Goal: Information Seeking & Learning: Learn about a topic

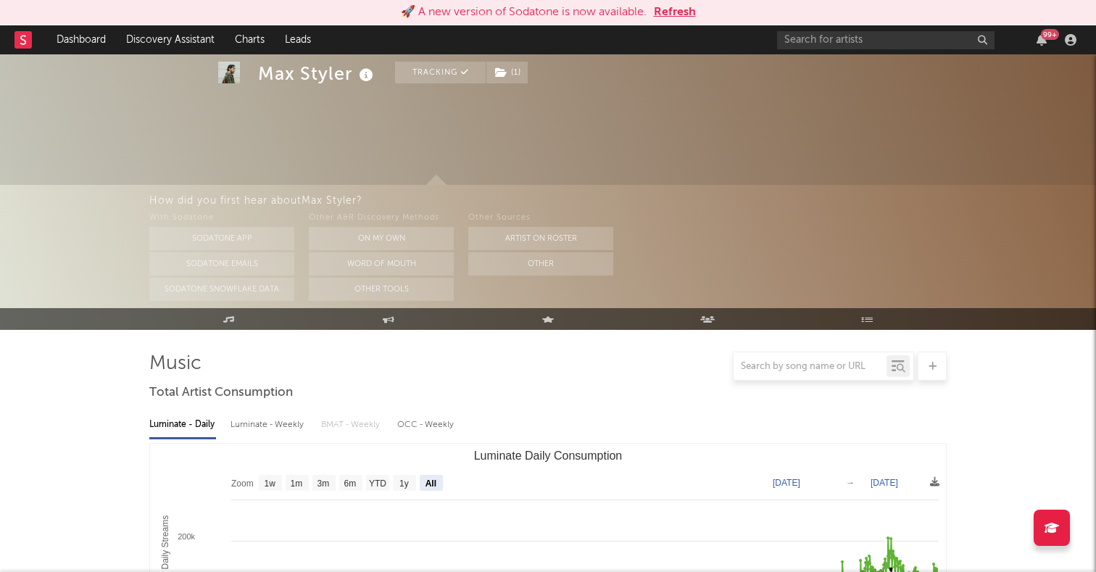
select select "All"
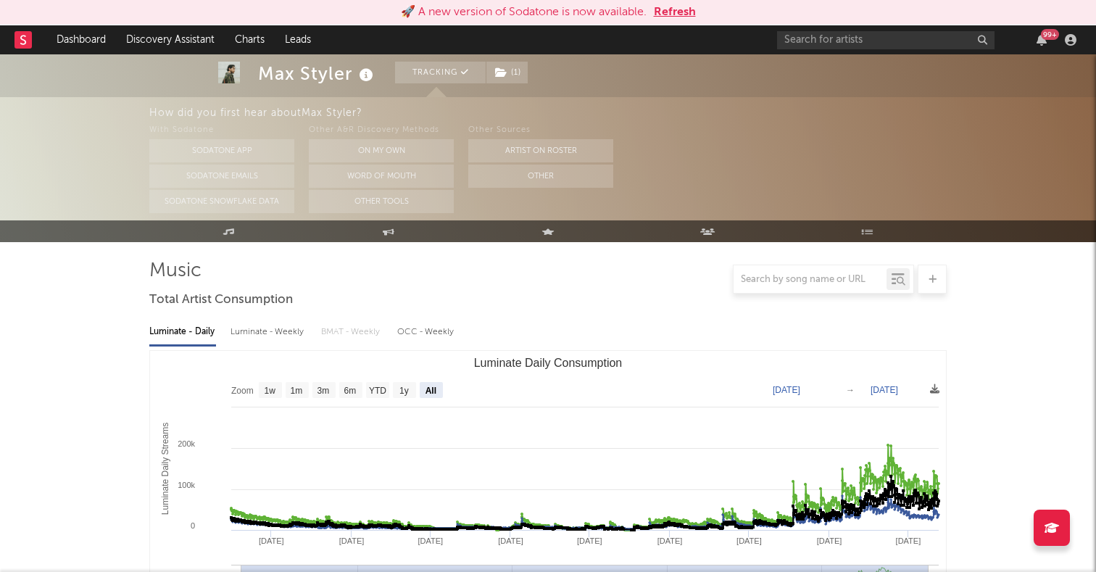
scroll to position [93, 0]
click at [846, 49] on div "99 +" at bounding box center [929, 39] width 304 height 29
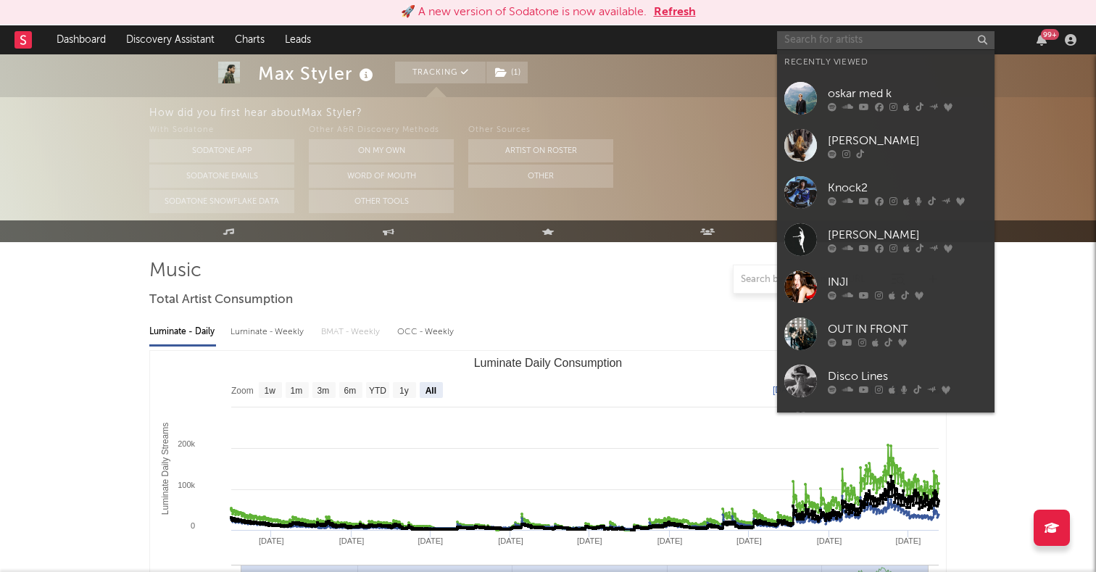
click at [859, 39] on input "text" at bounding box center [885, 40] width 217 height 18
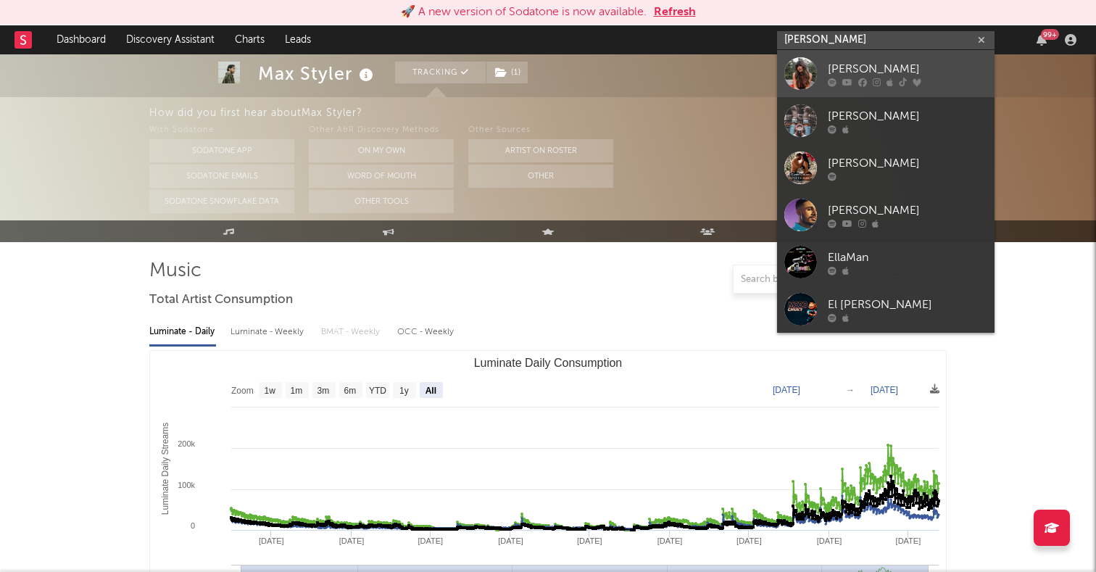
type input "[PERSON_NAME]"
click at [800, 72] on div at bounding box center [800, 73] width 33 height 33
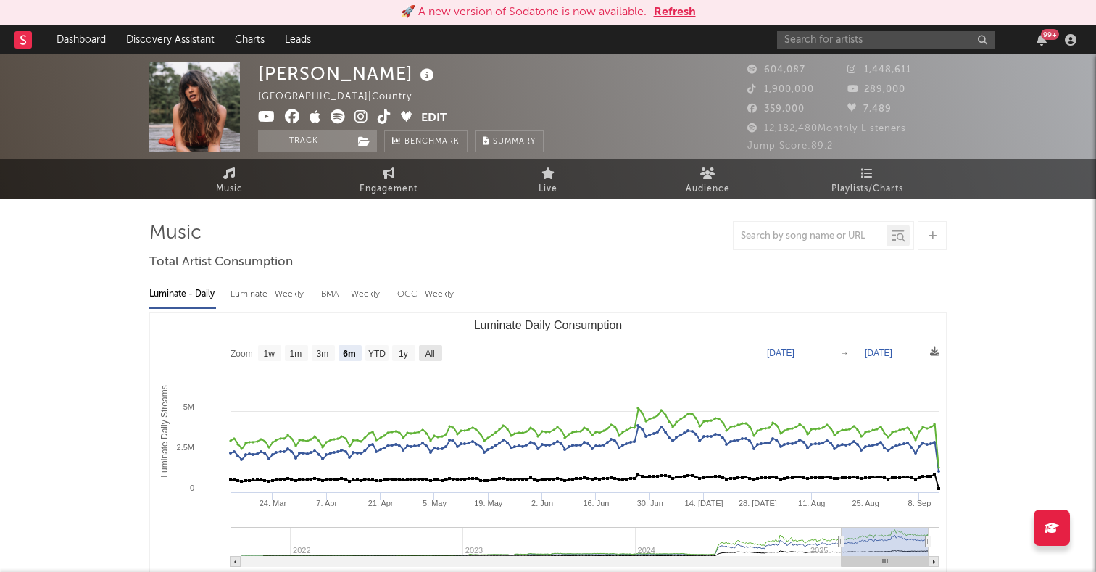
click at [433, 357] on text "All" at bounding box center [429, 354] width 9 height 10
select select "All"
type input "[DATE]"
